Goal: Task Accomplishment & Management: Use online tool/utility

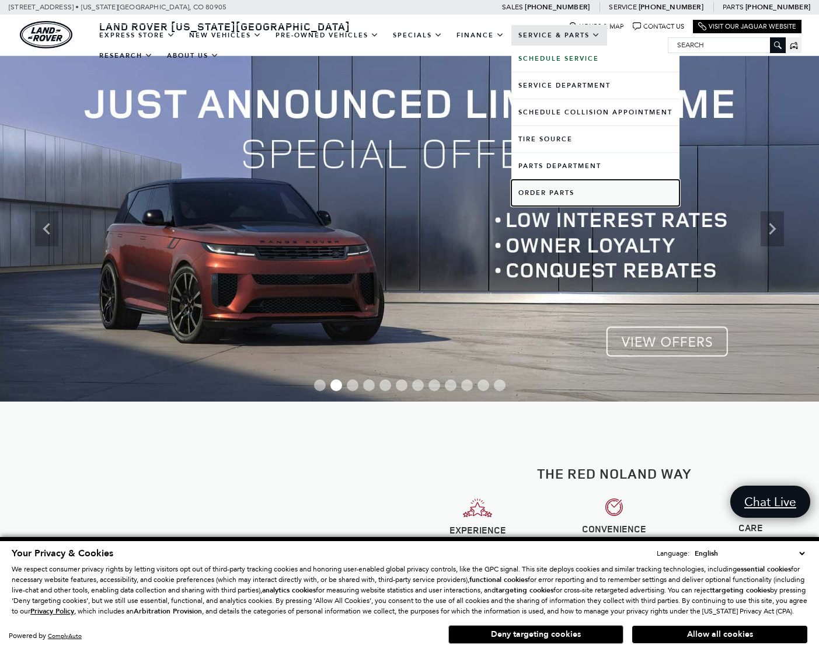
click at [538, 189] on link "Order Parts" at bounding box center [595, 193] width 168 height 26
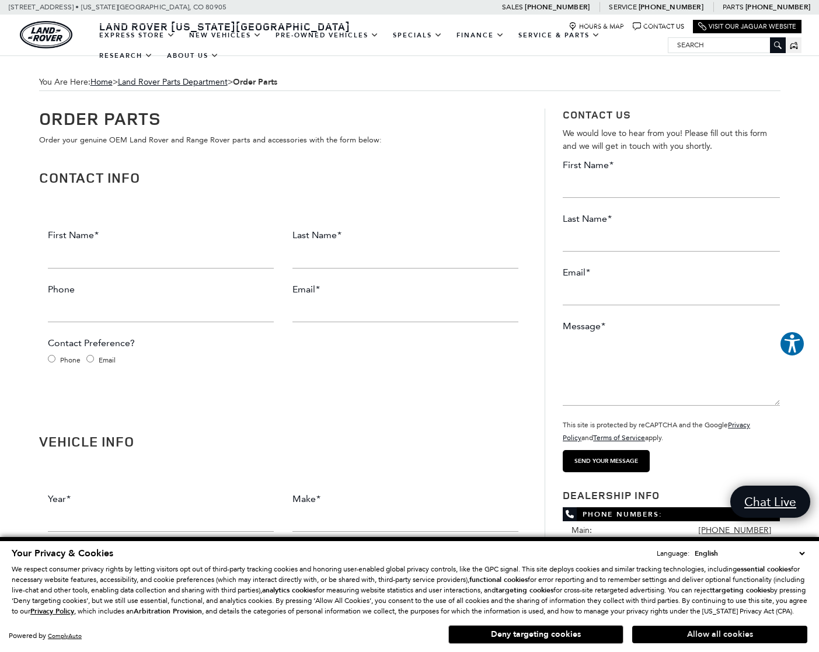
click at [728, 632] on button "Allow all cookies" at bounding box center [719, 635] width 175 height 18
